Goal: Find specific page/section: Find specific page/section

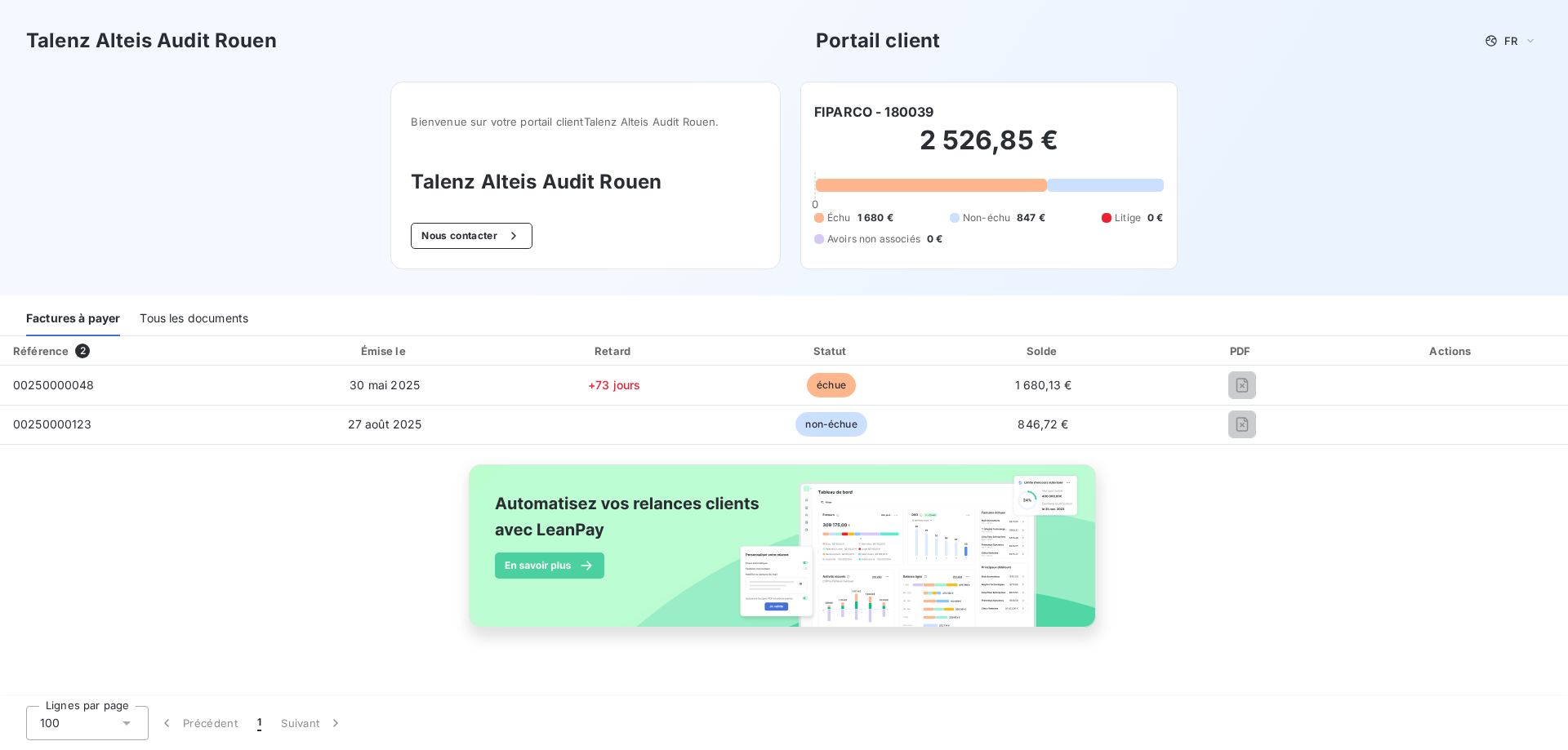
click at [192, 320] on div "Tous les documents" at bounding box center [194, 319] width 108 height 34
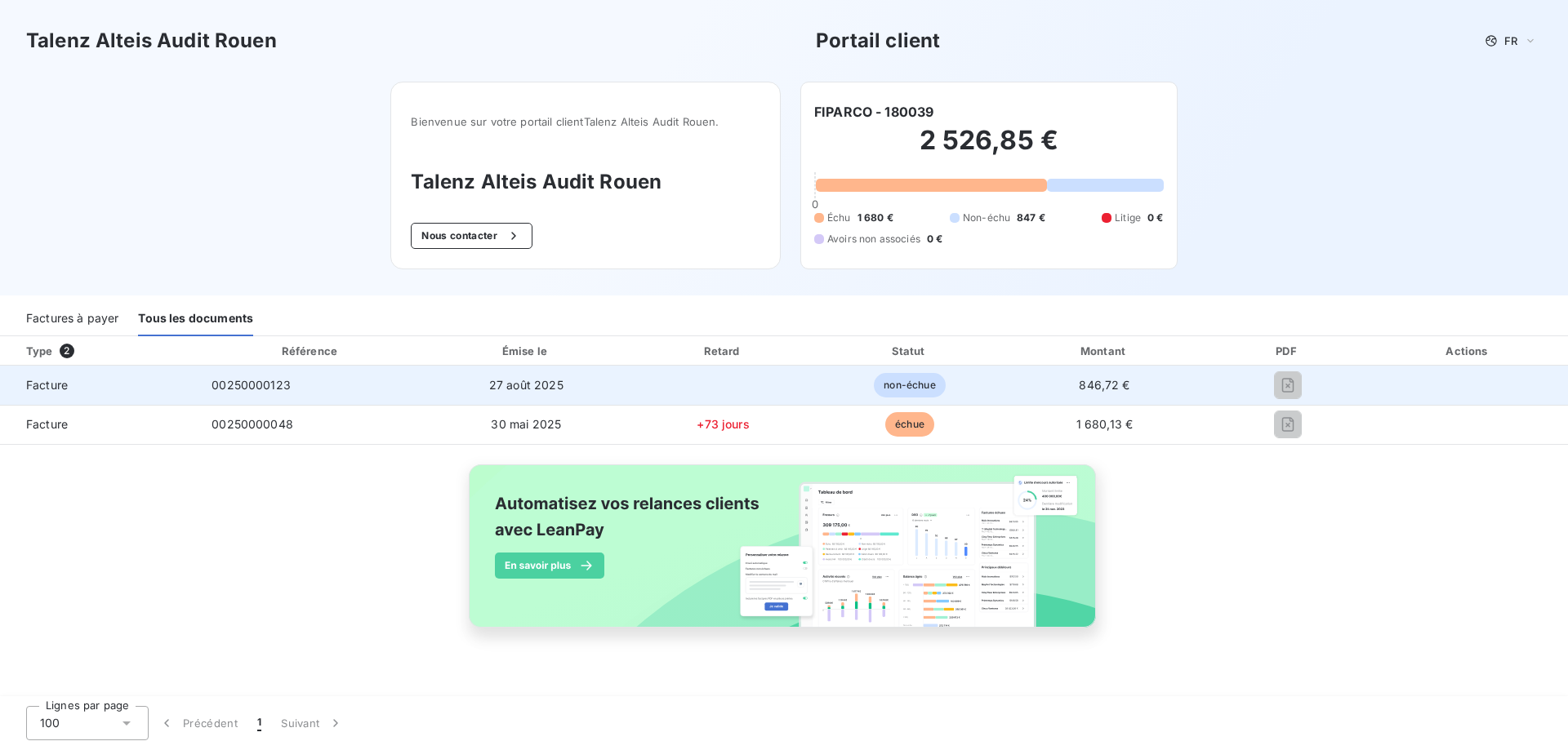
drag, startPoint x: 49, startPoint y: 389, endPoint x: 225, endPoint y: 395, distance: 176.1
click at [56, 390] on span "Facture" at bounding box center [98, 385] width 172 height 16
click at [255, 380] on span "00250000123" at bounding box center [251, 384] width 79 height 14
click at [552, 380] on span "27 août 2025" at bounding box center [526, 384] width 74 height 14
drag, startPoint x: 549, startPoint y: 380, endPoint x: 801, endPoint y: 373, distance: 252.1
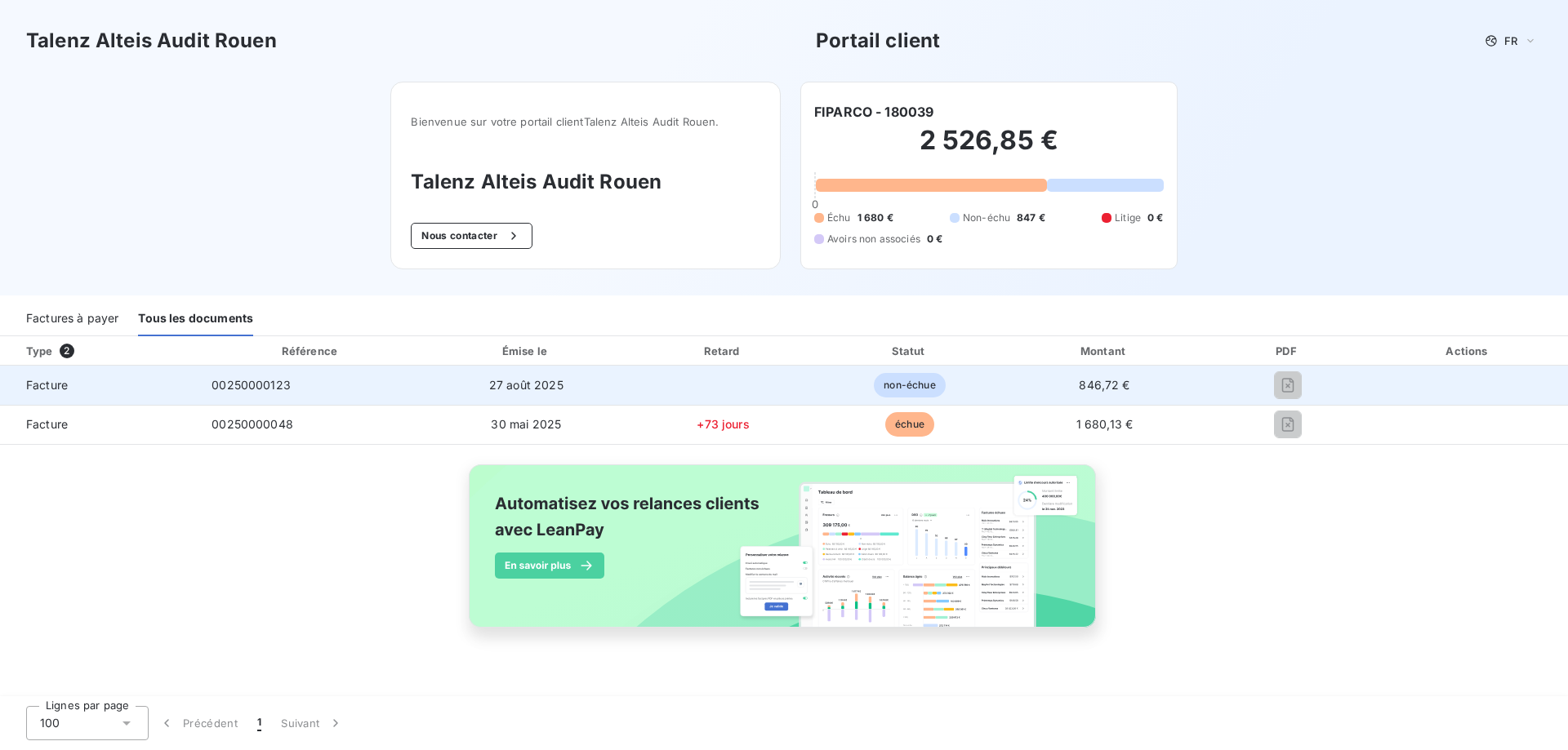
click at [560, 380] on span "27 août 2025" at bounding box center [526, 384] width 74 height 14
click at [946, 390] on td "non-échue" at bounding box center [909, 384] width 184 height 39
